Goal: Information Seeking & Learning: Learn about a topic

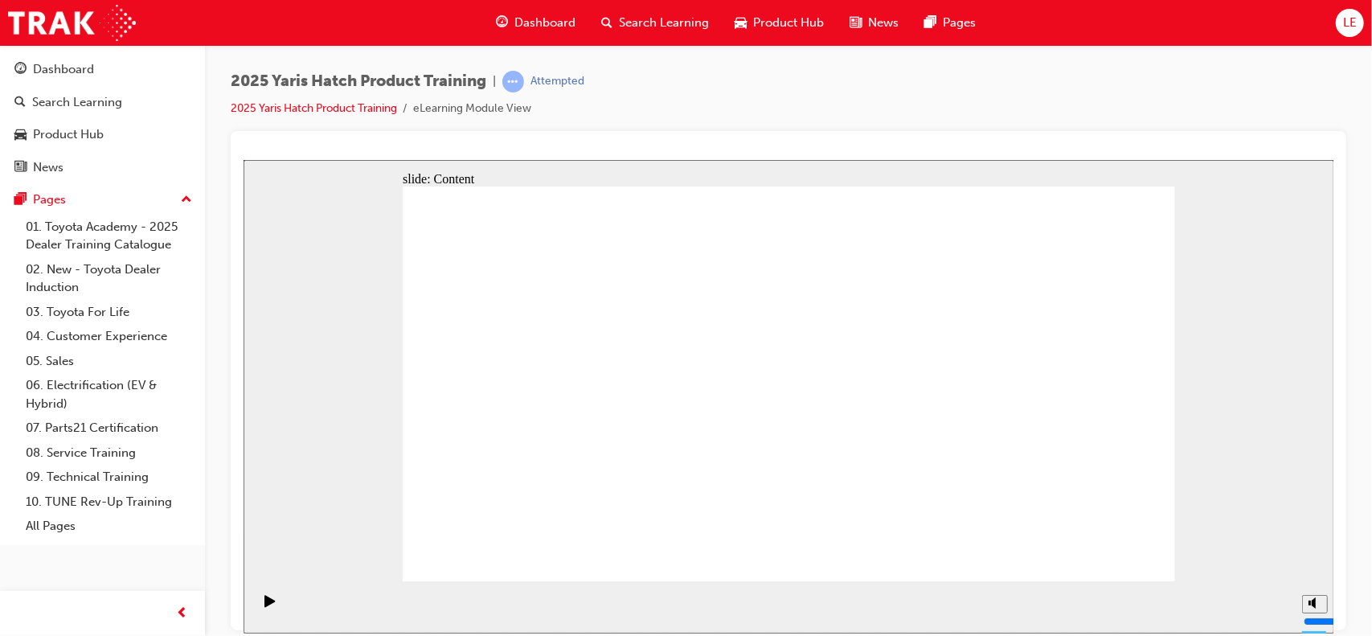
drag, startPoint x: 878, startPoint y: 452, endPoint x: 948, endPoint y: 407, distance: 82.7
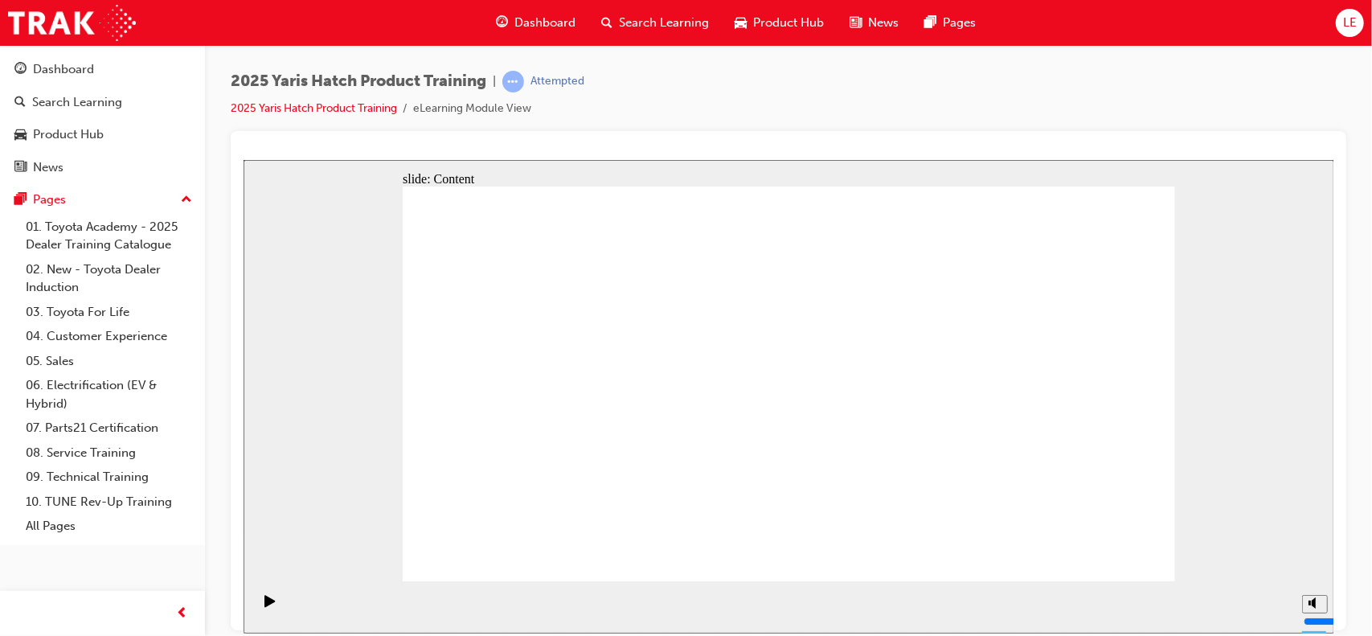
drag, startPoint x: 525, startPoint y: 431, endPoint x: 534, endPoint y: 353, distance: 78.5
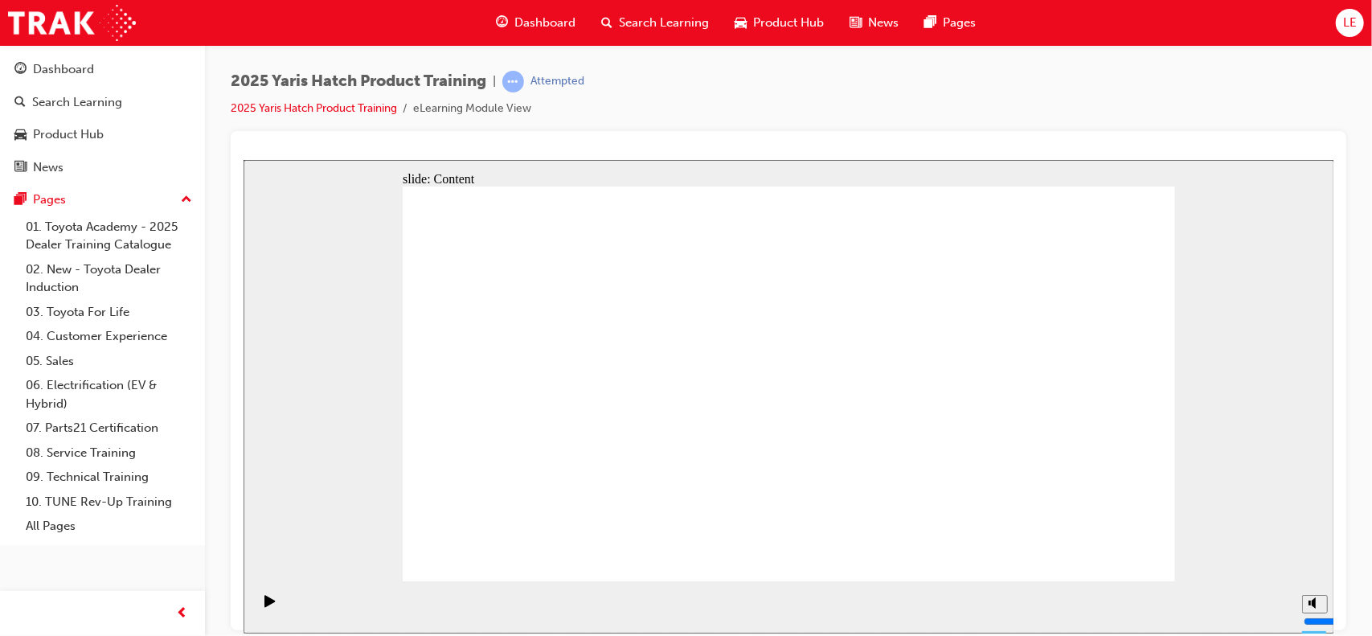
click at [801, 580] on div "slide: Content arrow_red.png BACK NEXT BACK NEXT Rectangle Key Safety Features …" at bounding box center [788, 395] width 1091 height 473
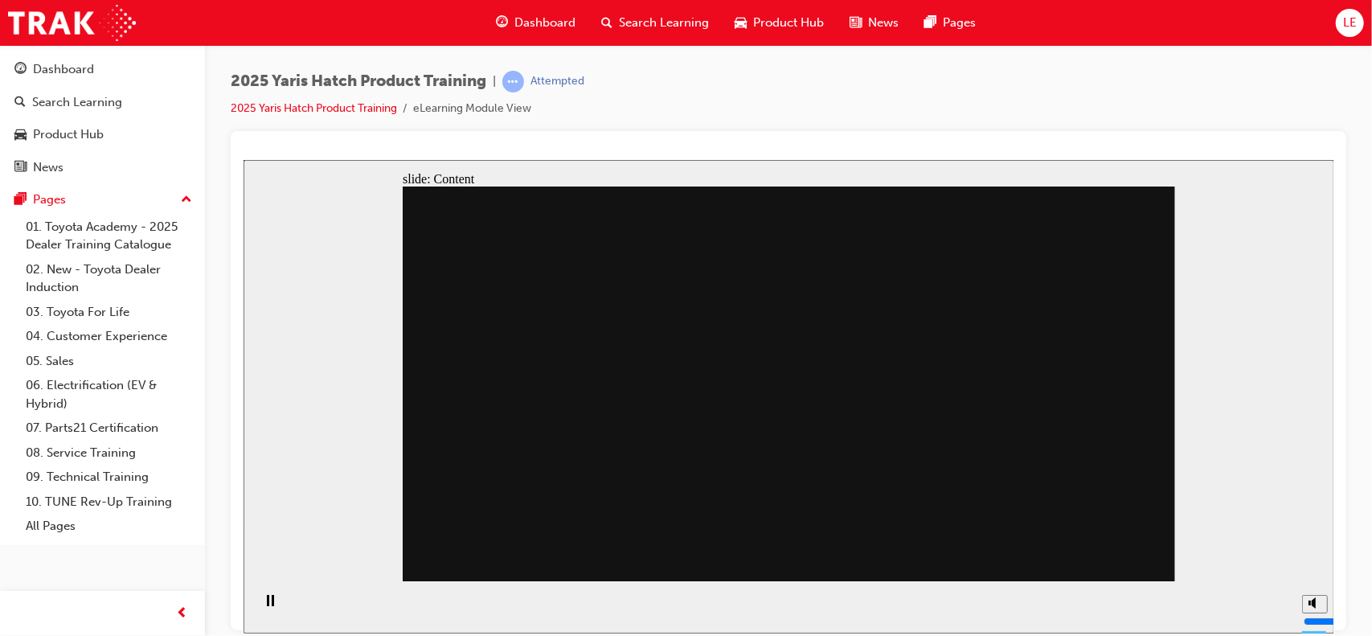
drag, startPoint x: 825, startPoint y: 484, endPoint x: 942, endPoint y: 482, distance: 116.5
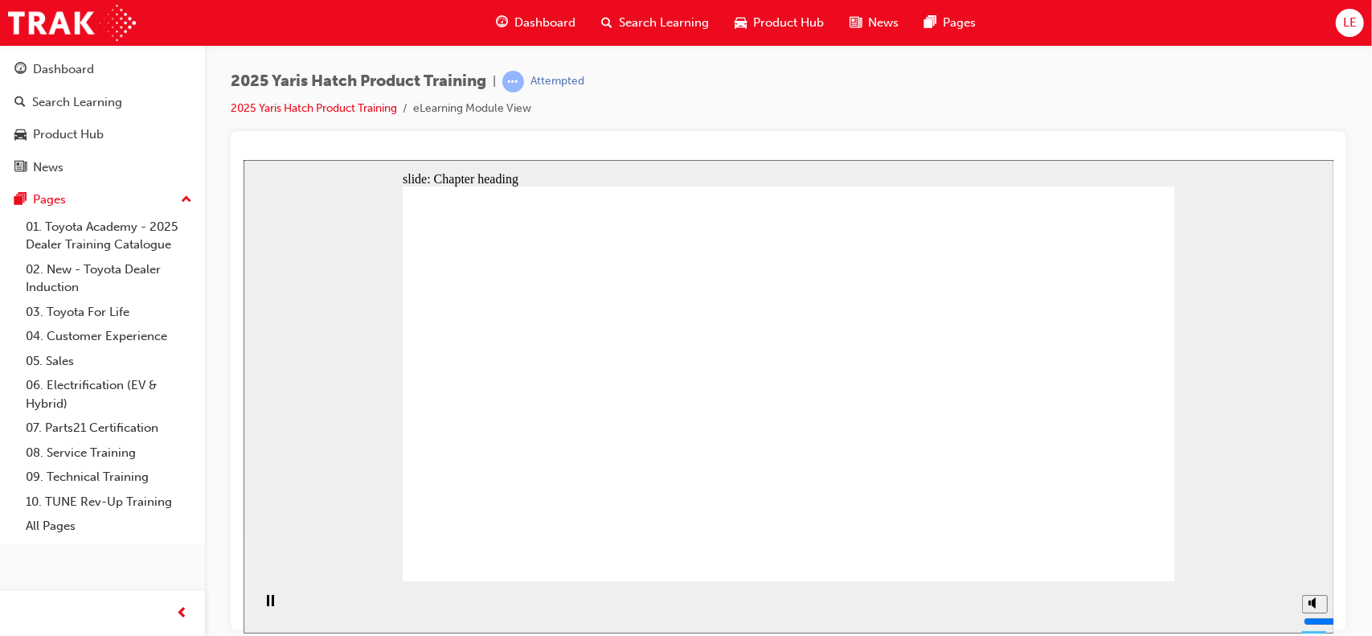
drag, startPoint x: 1131, startPoint y: 559, endPoint x: 1176, endPoint y: 566, distance: 45.5
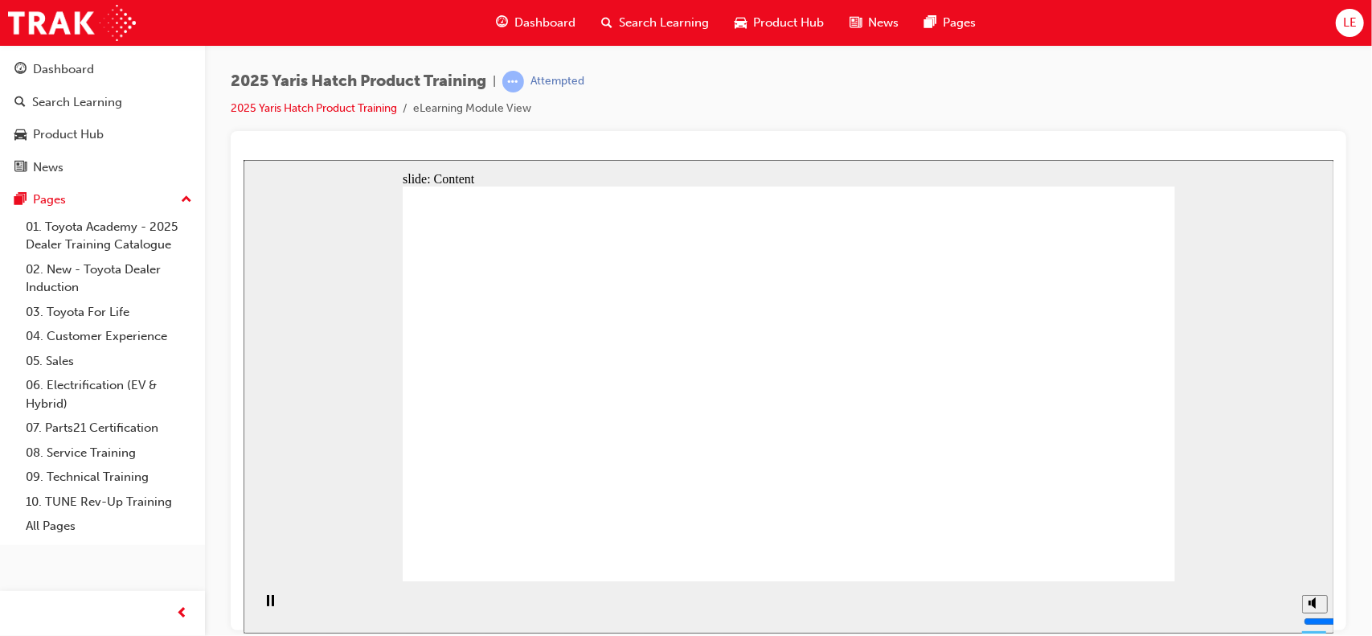
drag, startPoint x: 644, startPoint y: 324, endPoint x: 599, endPoint y: 338, distance: 47.0
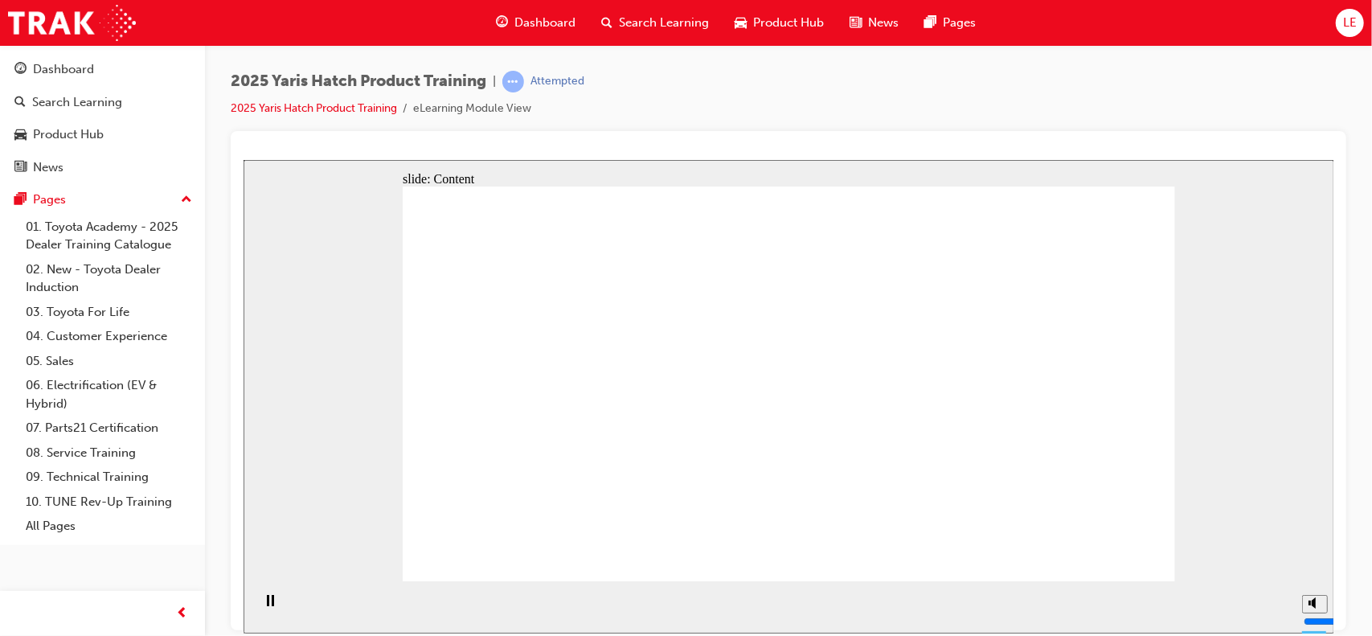
drag, startPoint x: 1848, startPoint y: 545, endPoint x: 2020, endPoint y: 545, distance: 172.0
click at [1333, 545] on html "slide: Content Rectangle 2 Sales Walkaround Position 3 Position 1: Driver Posit…" at bounding box center [788, 395] width 1090 height 473
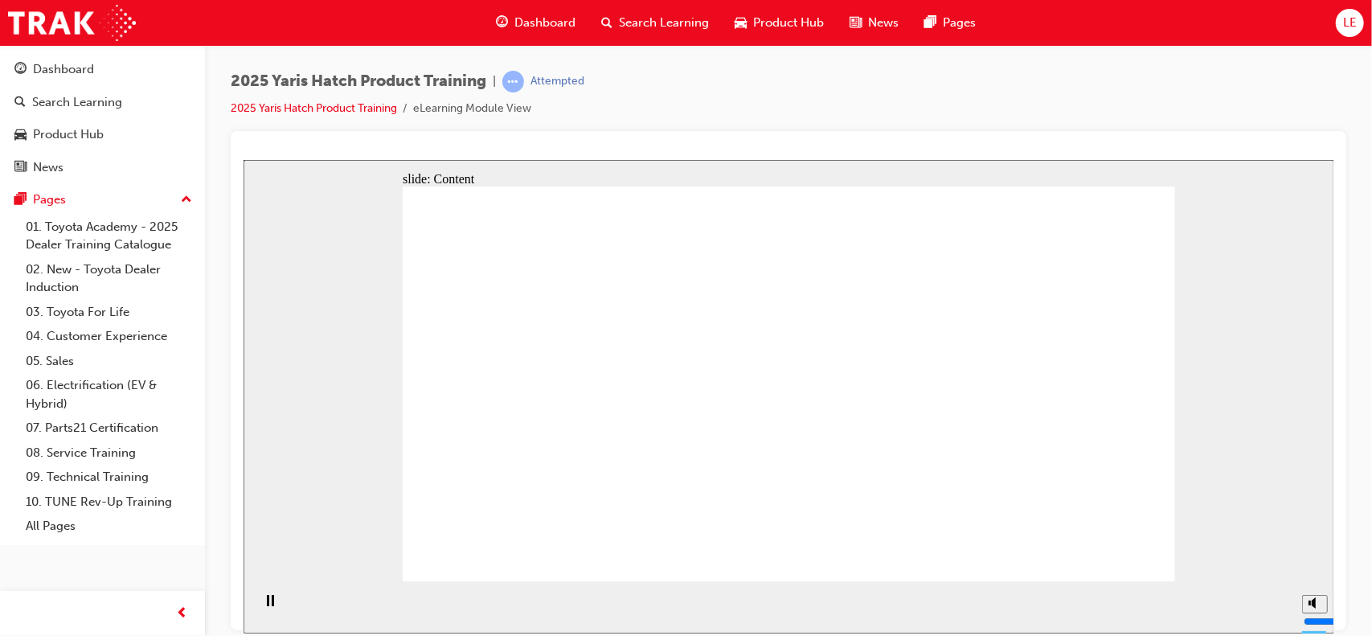
drag, startPoint x: 579, startPoint y: 400, endPoint x: 608, endPoint y: 383, distance: 33.9
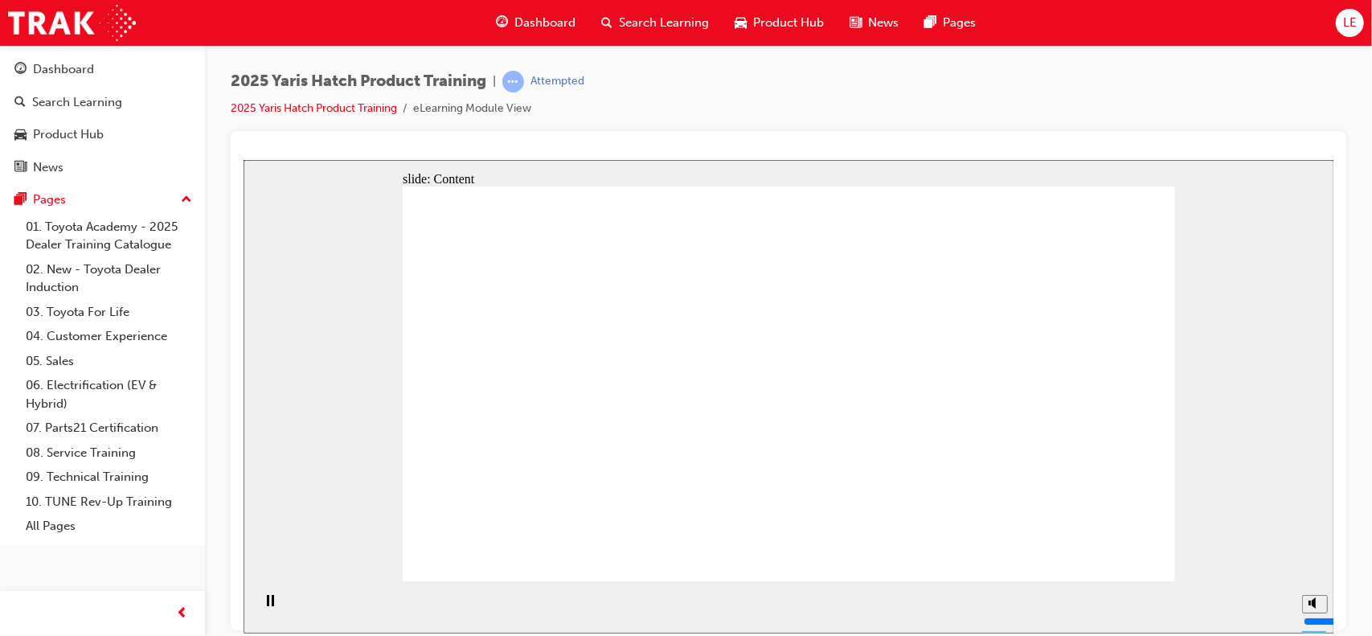
drag, startPoint x: 651, startPoint y: 449, endPoint x: 661, endPoint y: 439, distance: 14.2
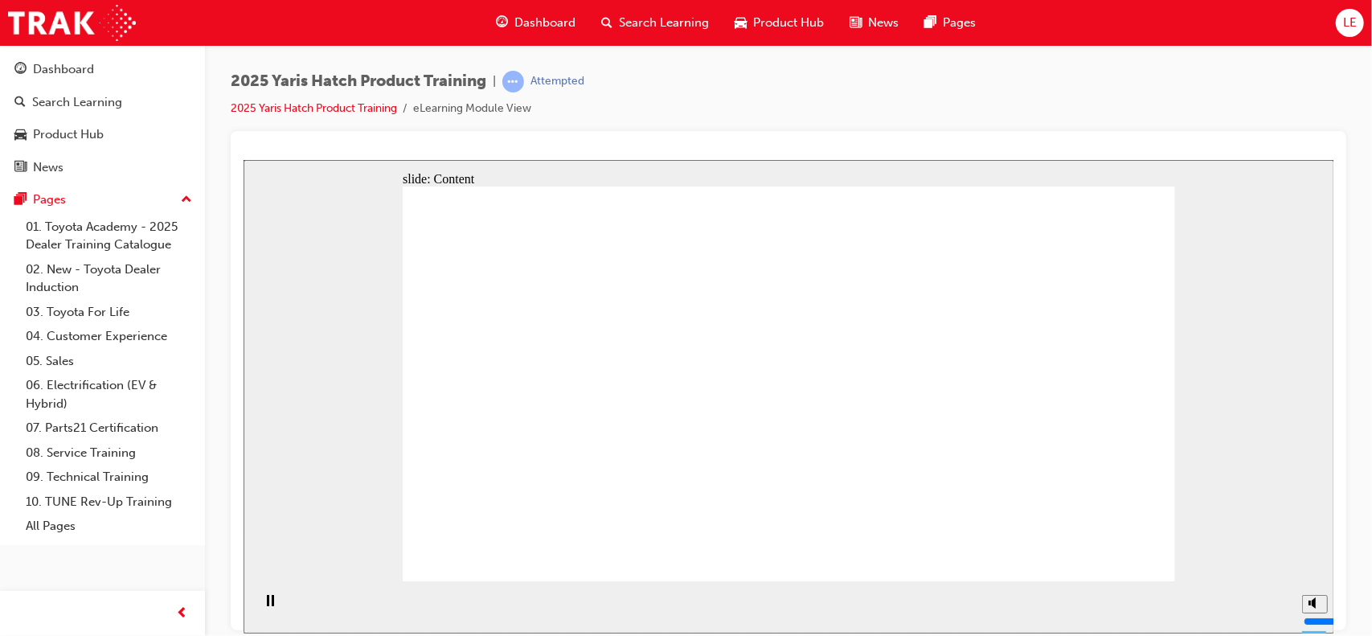
drag, startPoint x: 669, startPoint y: 408, endPoint x: 600, endPoint y: 423, distance: 70.6
drag, startPoint x: 743, startPoint y: 429, endPoint x: 739, endPoint y: 394, distance: 35.6
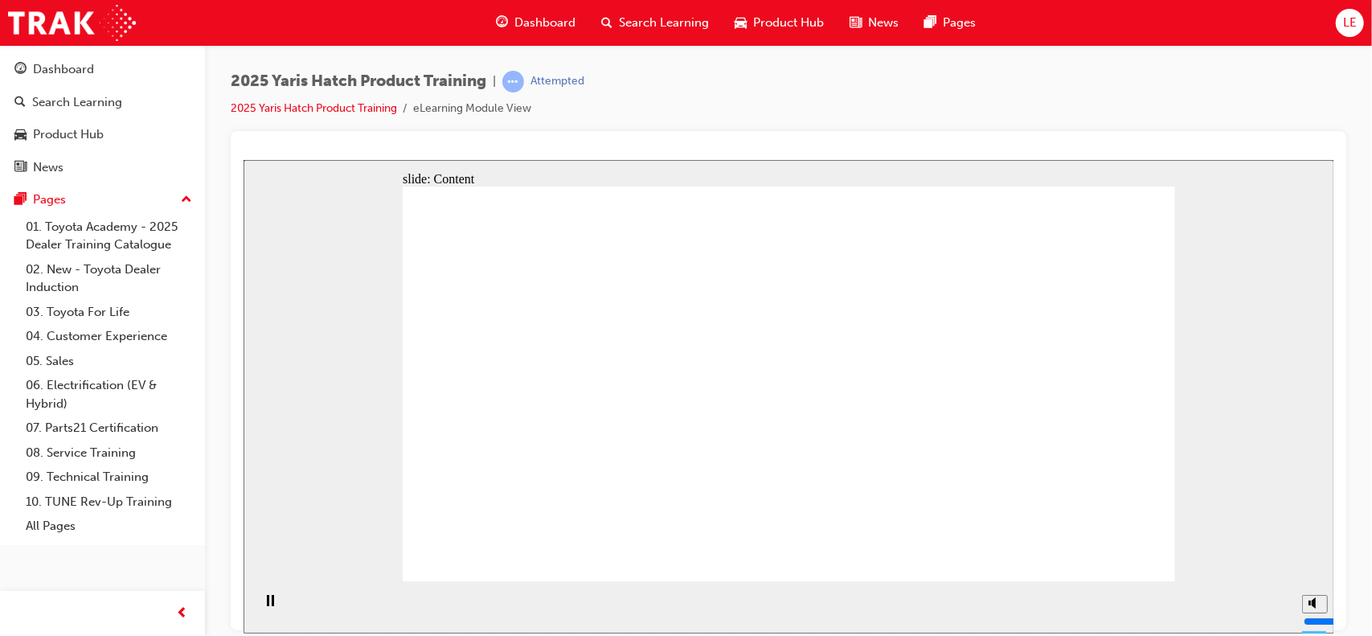
drag, startPoint x: 1128, startPoint y: 540, endPoint x: 1125, endPoint y: 550, distance: 9.9
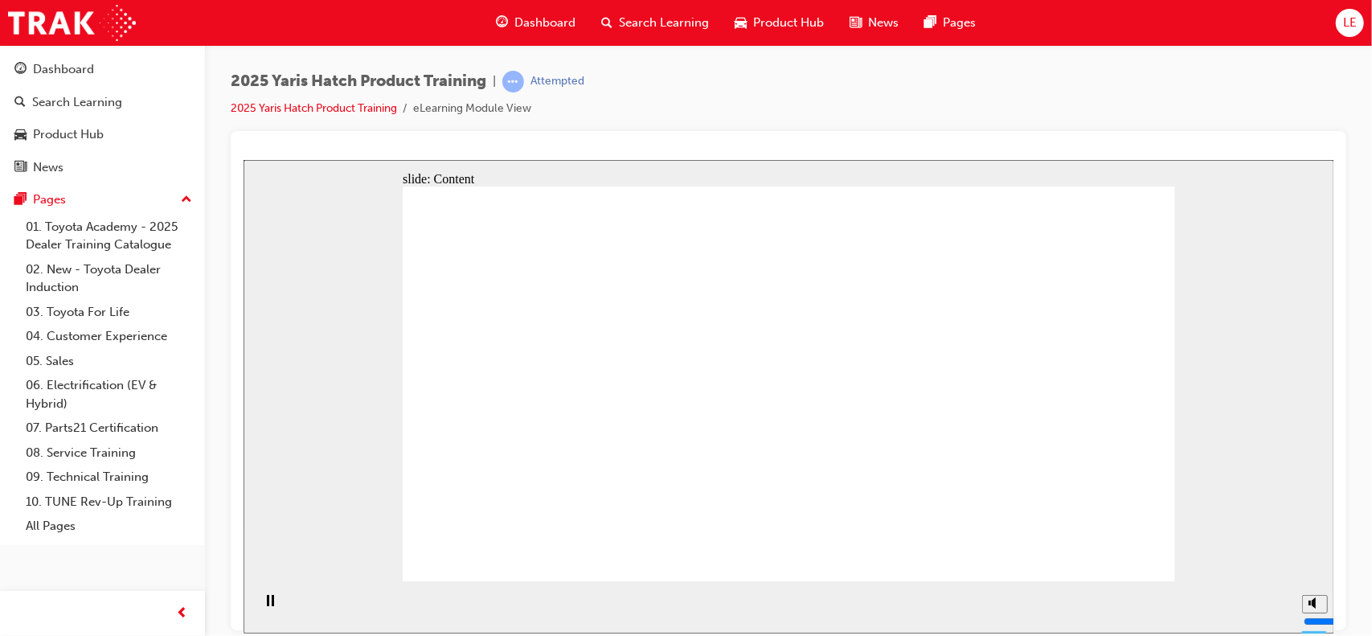
click at [1181, 213] on div "slide: Content Rectangle 2 Sales Walkaround Position 6 Position 1: Driver Posit…" at bounding box center [788, 395] width 1091 height 473
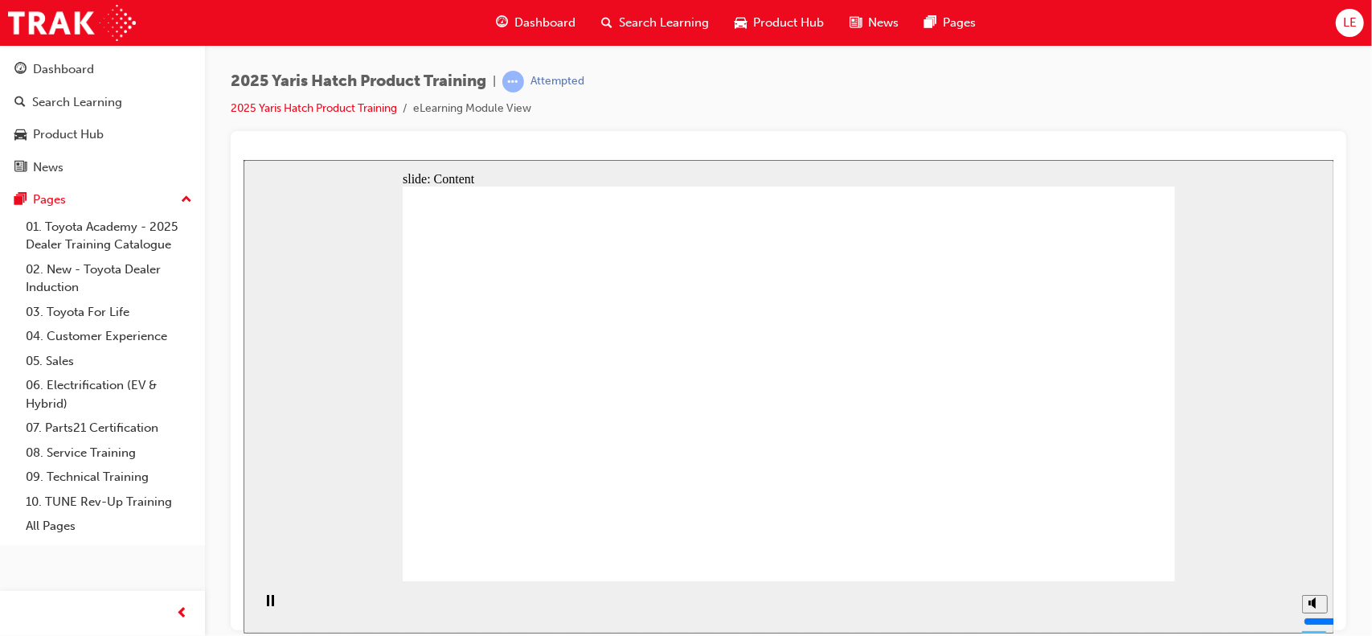
drag, startPoint x: 798, startPoint y: 559, endPoint x: 787, endPoint y: 564, distance: 12.2
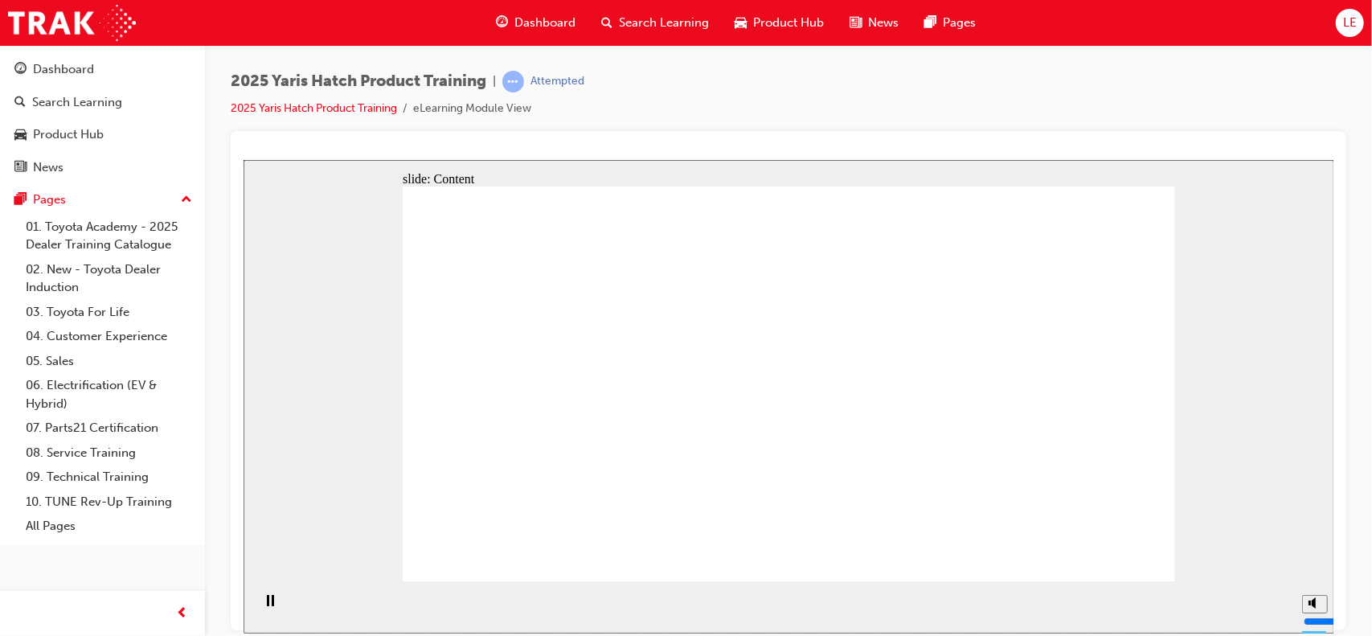
drag, startPoint x: 698, startPoint y: 407, endPoint x: 778, endPoint y: 386, distance: 83.2
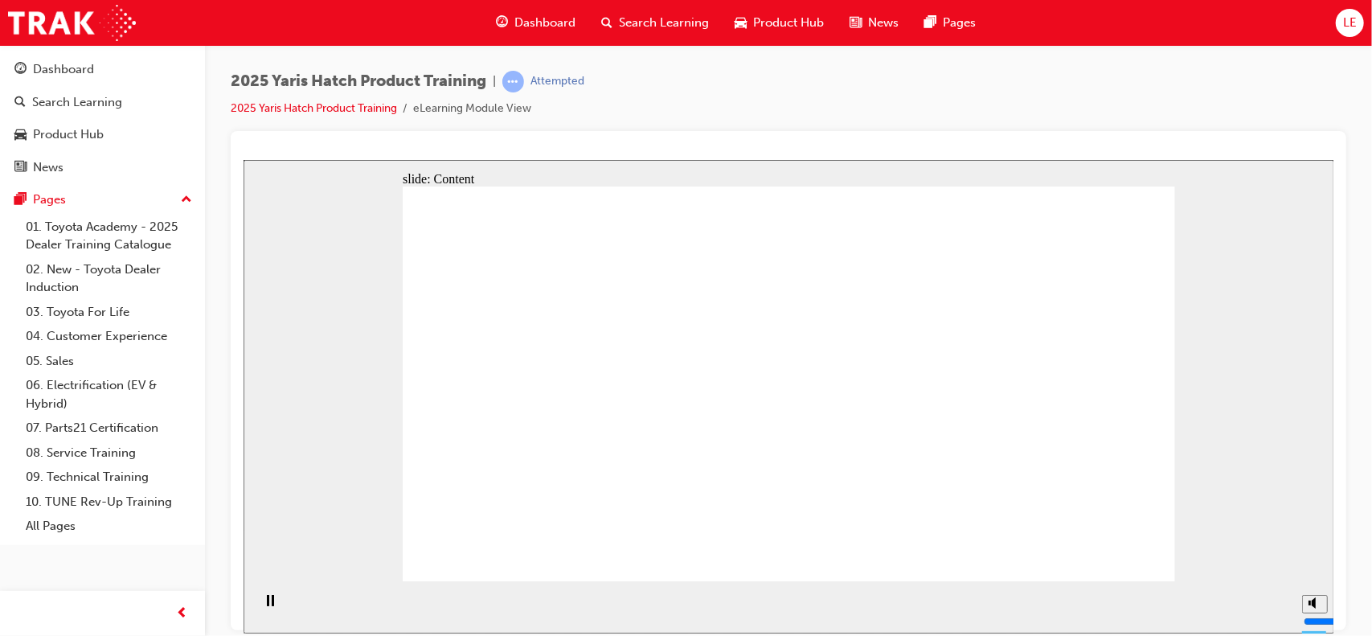
drag, startPoint x: 905, startPoint y: 363, endPoint x: 1025, endPoint y: 381, distance: 121.0
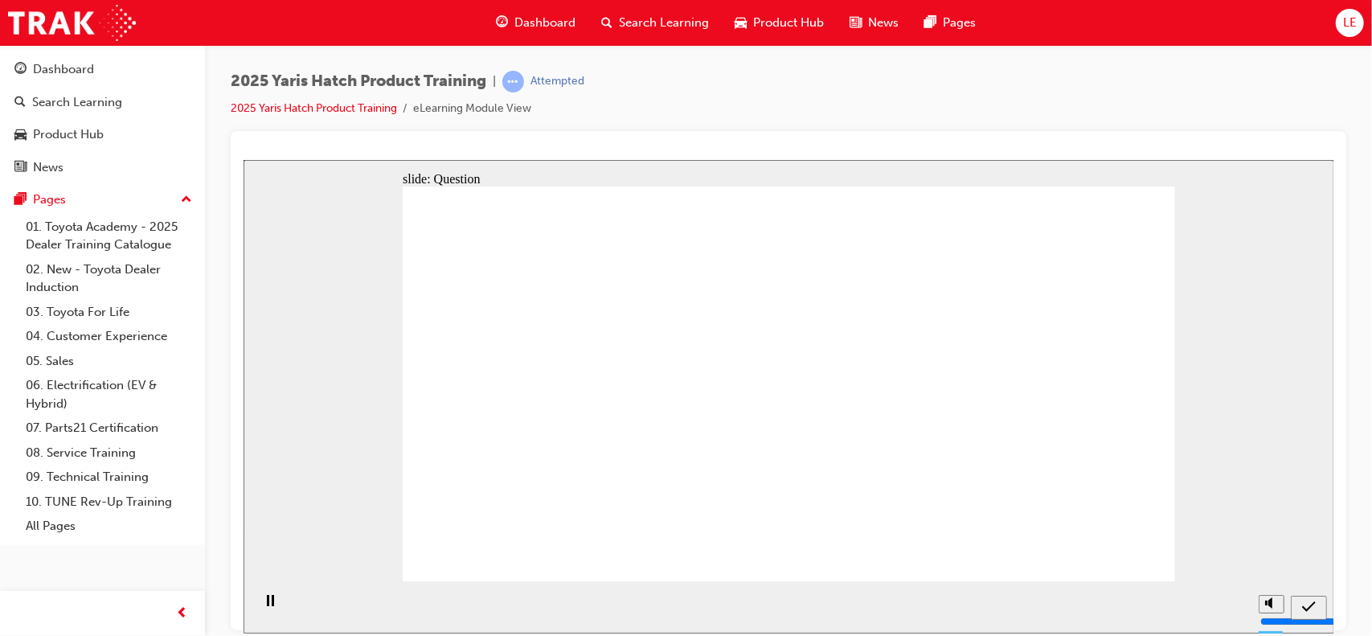
radio input "true"
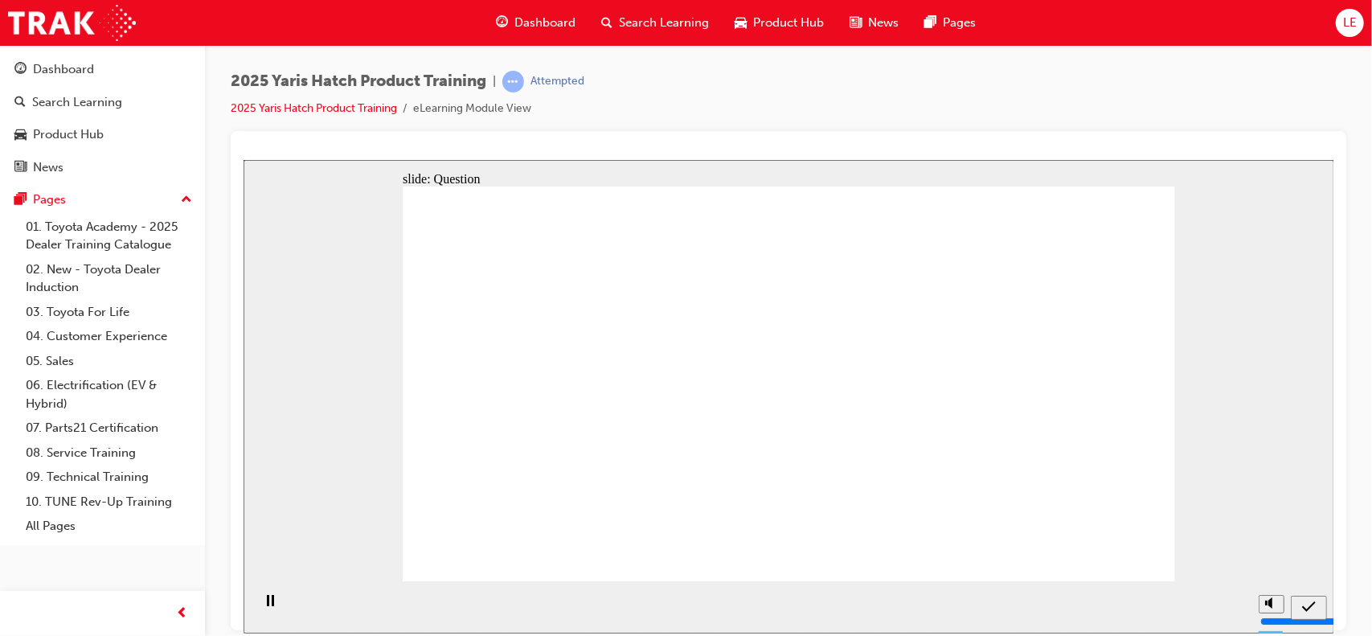
radio input "true"
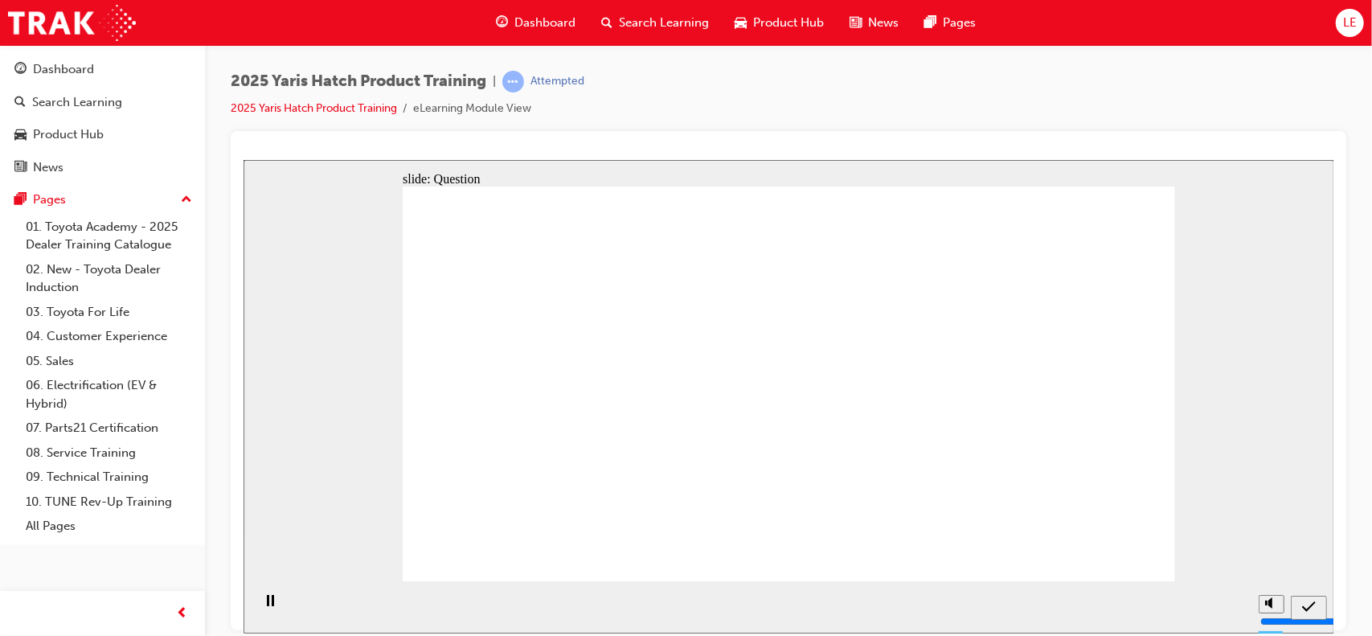
radio input "true"
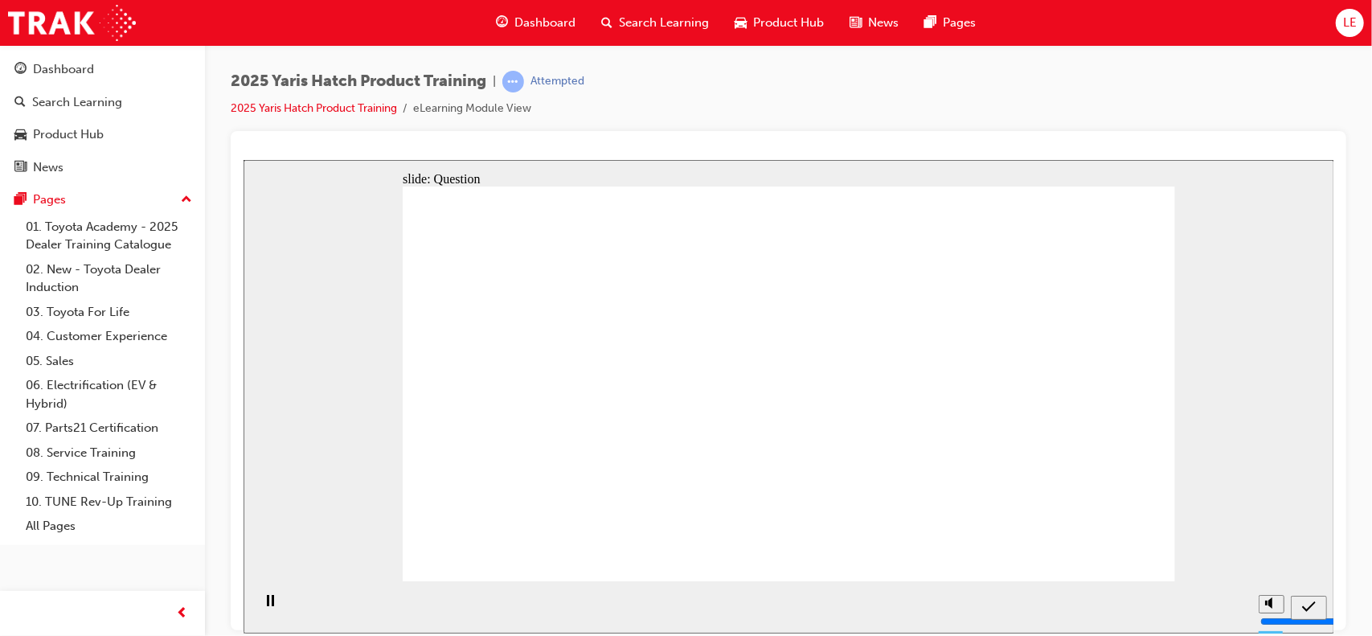
radio input "true"
drag, startPoint x: 1139, startPoint y: 542, endPoint x: 1115, endPoint y: 556, distance: 28.1
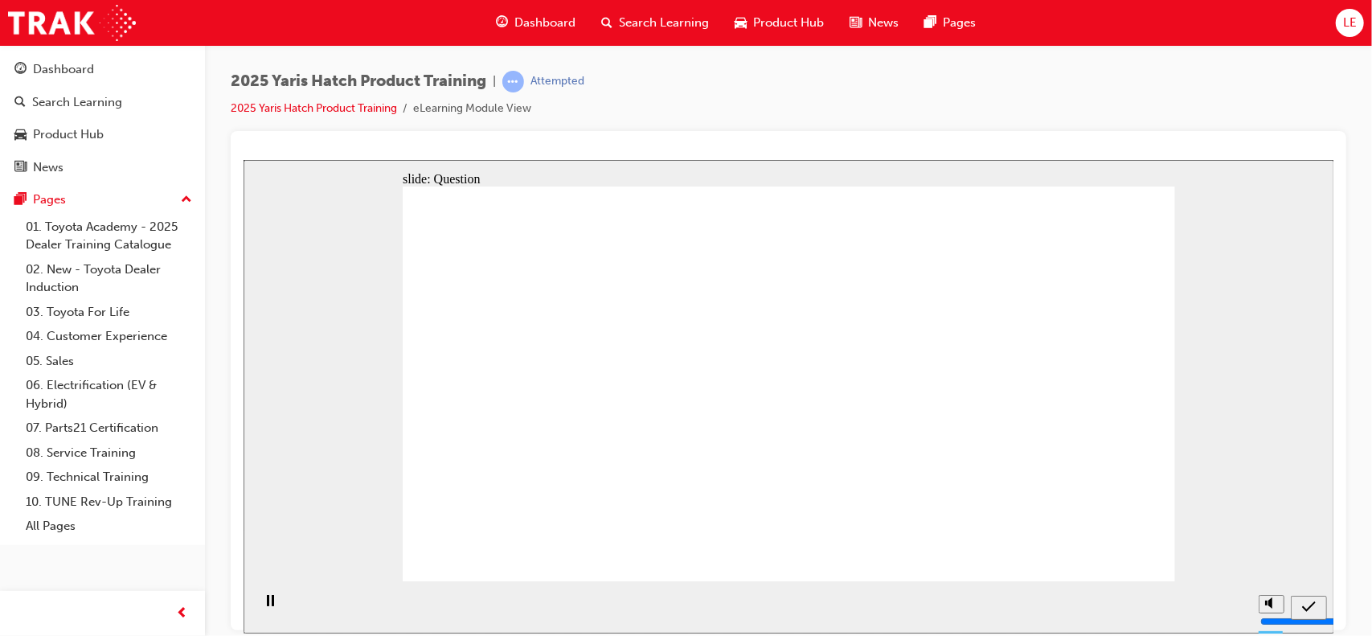
drag, startPoint x: 826, startPoint y: 364, endPoint x: 993, endPoint y: 481, distance: 203.8
drag, startPoint x: 913, startPoint y: 354, endPoint x: 642, endPoint y: 474, distance: 296.5
drag, startPoint x: 1079, startPoint y: 371, endPoint x: 803, endPoint y: 491, distance: 301.6
drag, startPoint x: 502, startPoint y: 362, endPoint x: 1073, endPoint y: 491, distance: 584.9
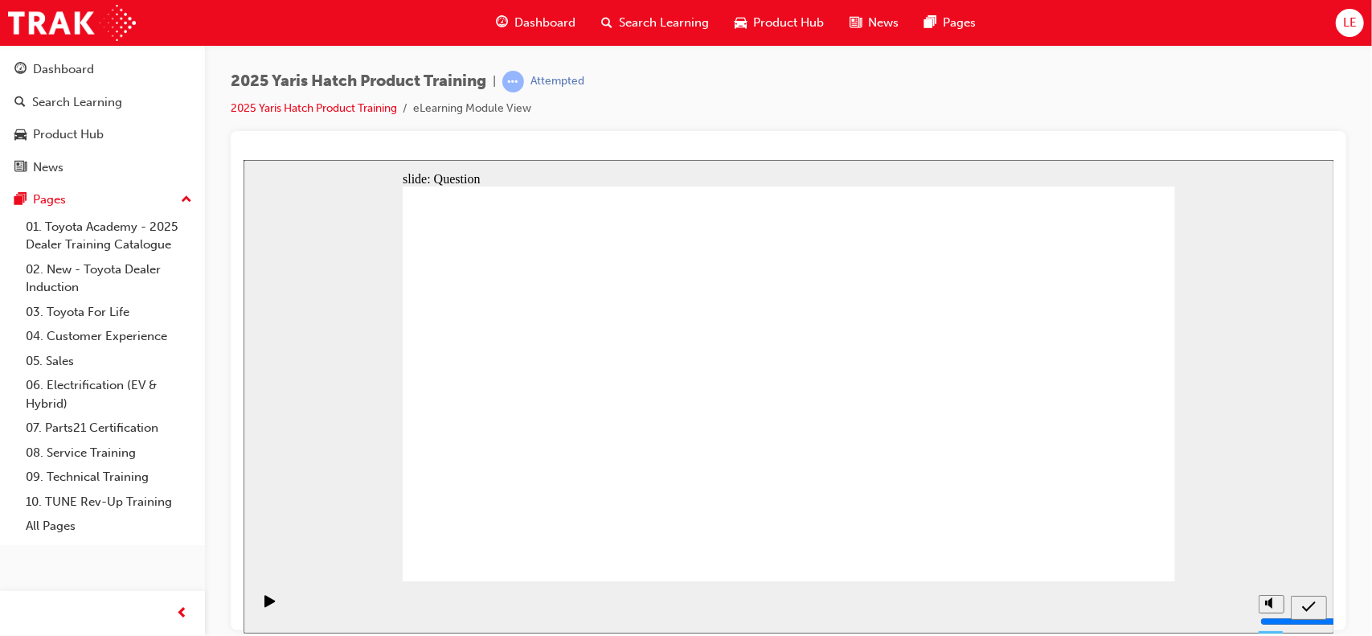
drag, startPoint x: 595, startPoint y: 378, endPoint x: 481, endPoint y: 512, distance: 176.2
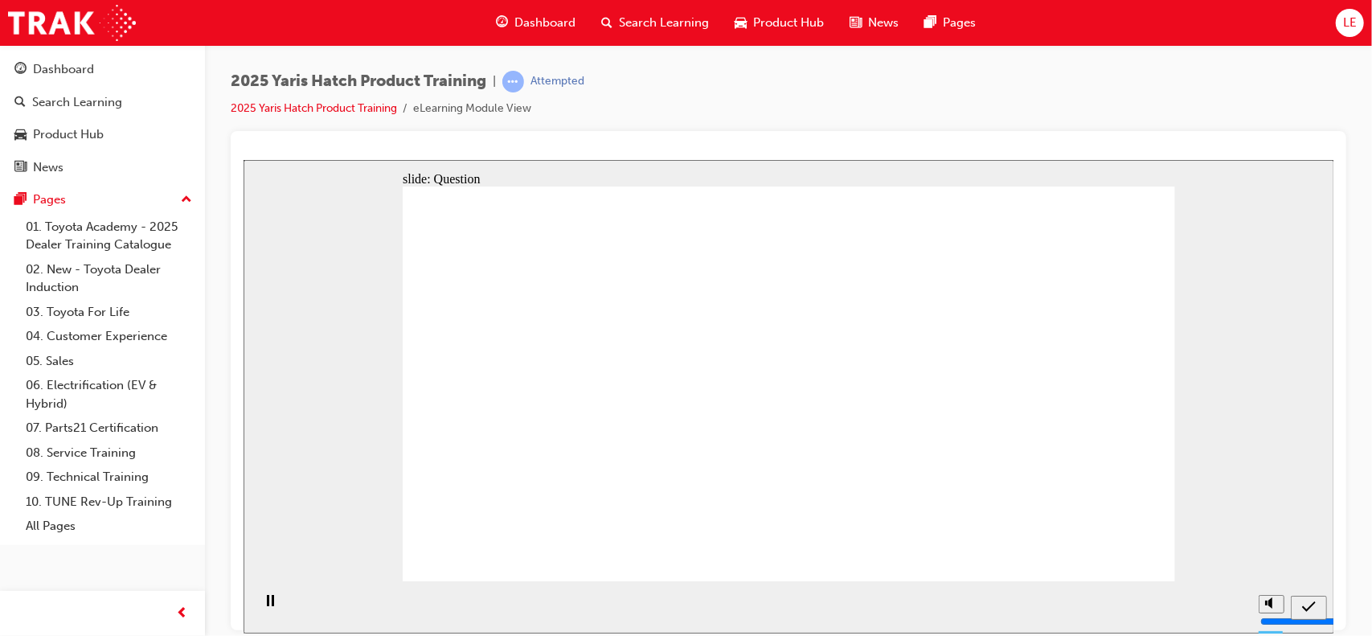
radio input "true"
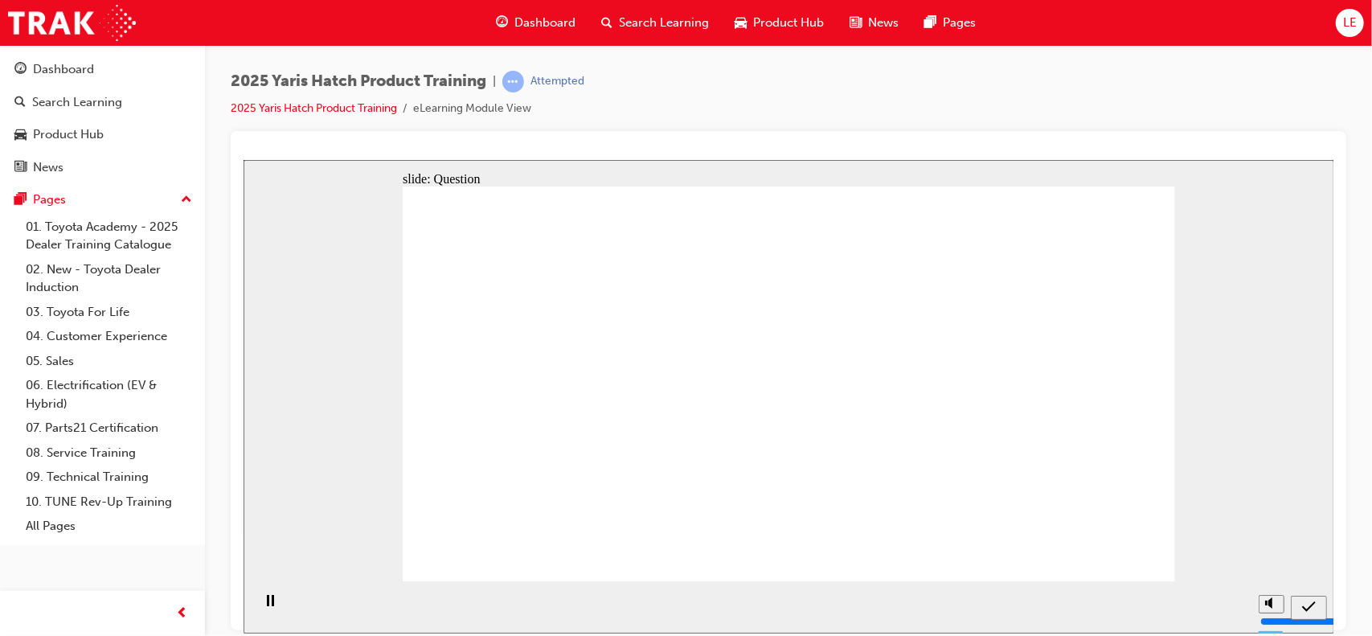
drag, startPoint x: 1075, startPoint y: 396, endPoint x: 1066, endPoint y: 384, distance: 15.4
radio input "true"
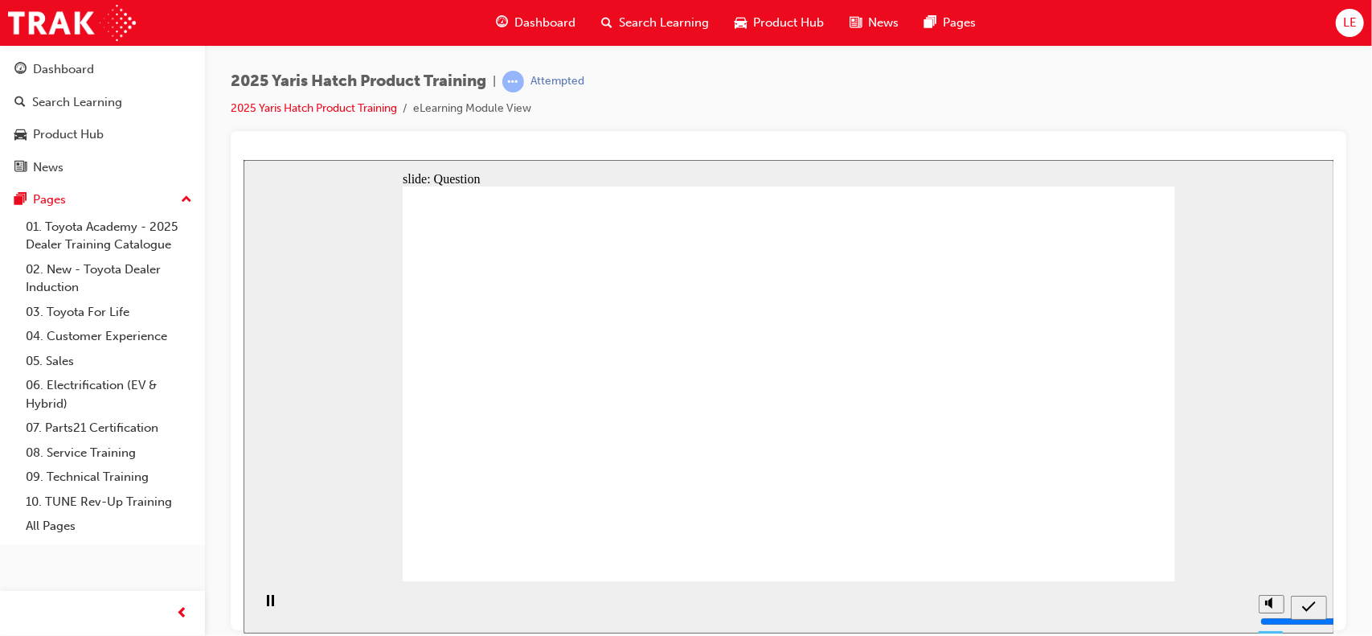
radio input "true"
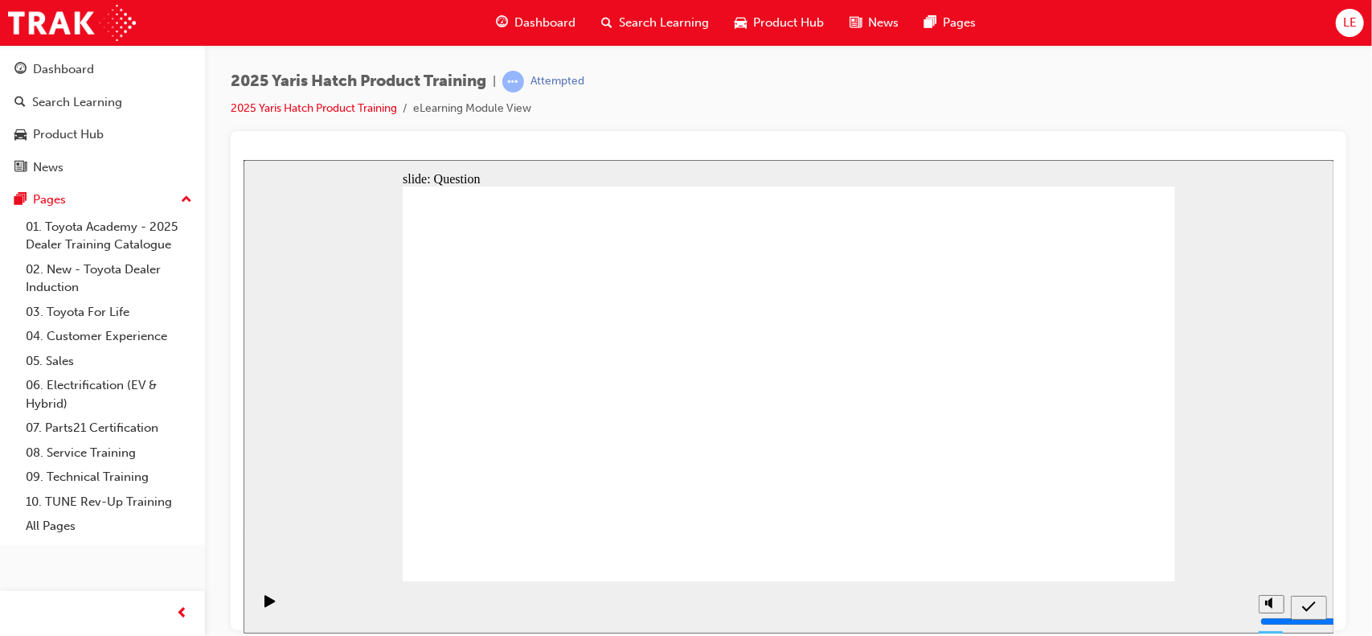
drag, startPoint x: 681, startPoint y: 375, endPoint x: 536, endPoint y: 501, distance: 191.4
drag, startPoint x: 908, startPoint y: 364, endPoint x: 666, endPoint y: 485, distance: 270.6
drag, startPoint x: 465, startPoint y: 372, endPoint x: 1030, endPoint y: 489, distance: 577.1
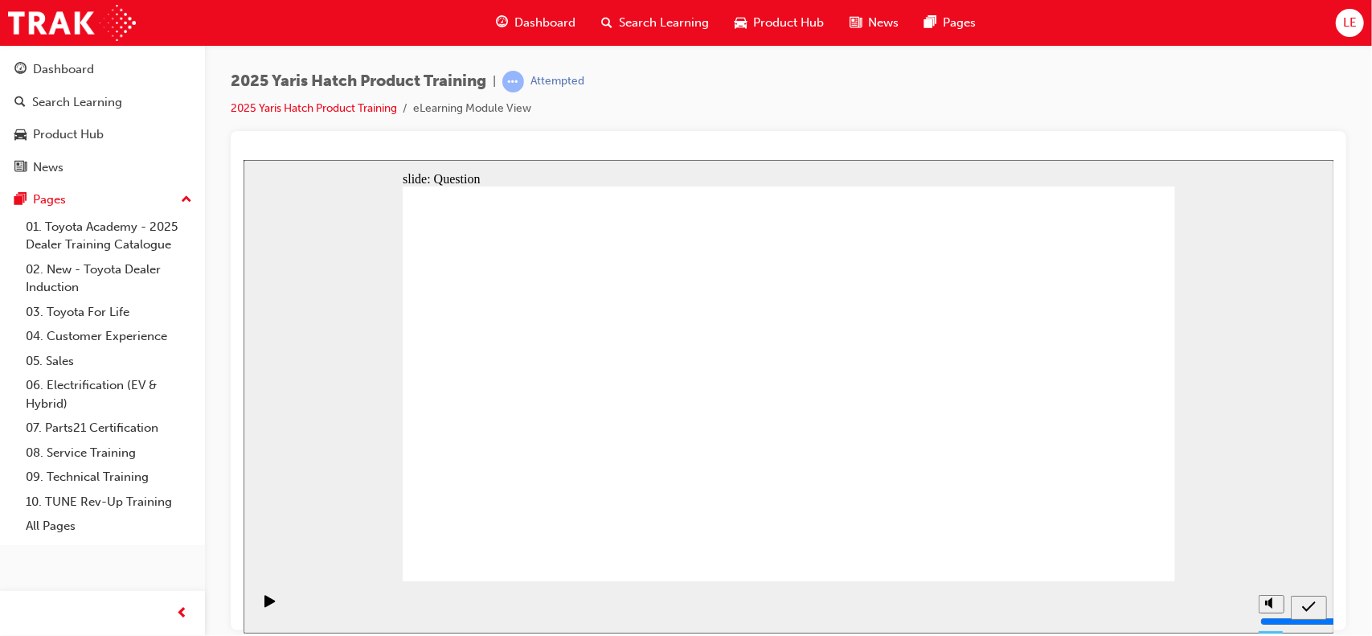
drag, startPoint x: 1062, startPoint y: 389, endPoint x: 800, endPoint y: 489, distance: 281.1
drag, startPoint x: 794, startPoint y: 386, endPoint x: 959, endPoint y: 497, distance: 198.6
